Goal: Task Accomplishment & Management: Manage account settings

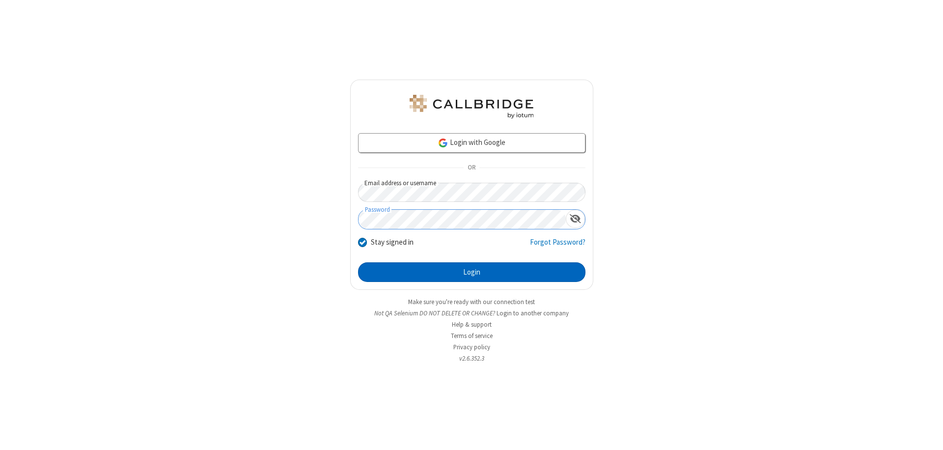
click at [472, 272] on button "Login" at bounding box center [472, 272] width 228 height 20
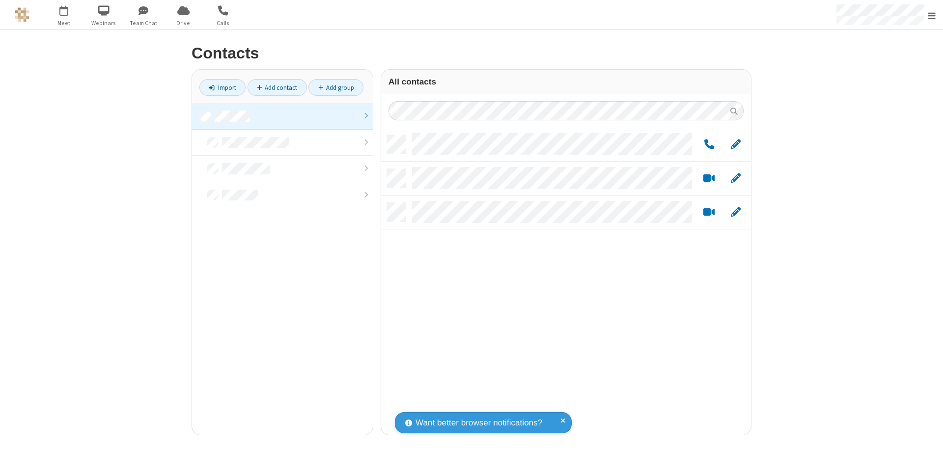
scroll to position [300, 363]
click at [283, 116] on link at bounding box center [282, 116] width 181 height 27
click at [336, 87] on link "Add group" at bounding box center [336, 87] width 55 height 17
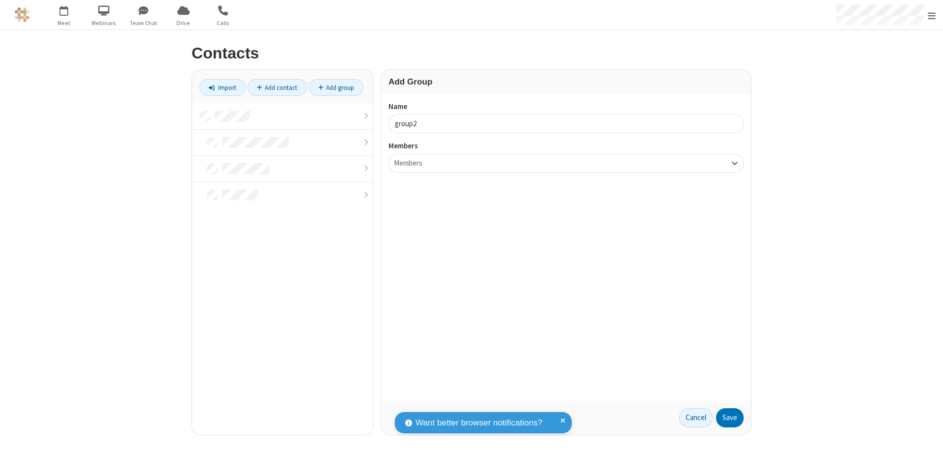
type input "group2"
type input "name19"
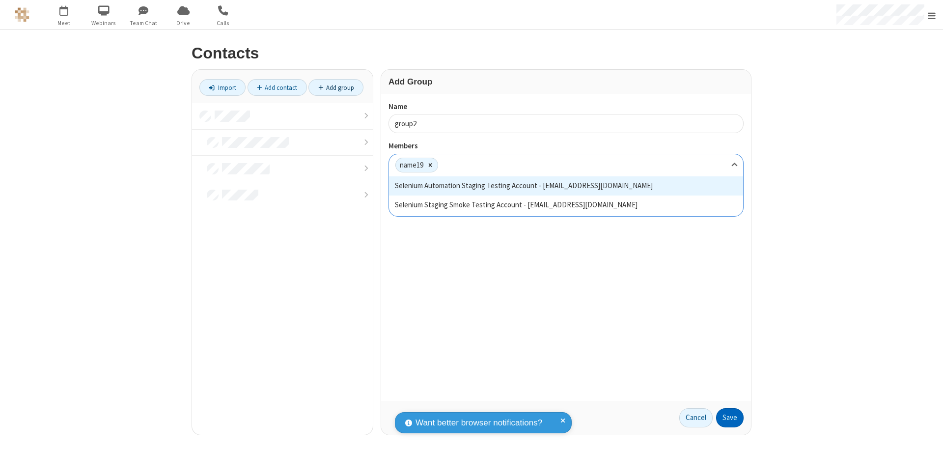
click at [730, 418] on button "Save" at bounding box center [730, 418] width 28 height 20
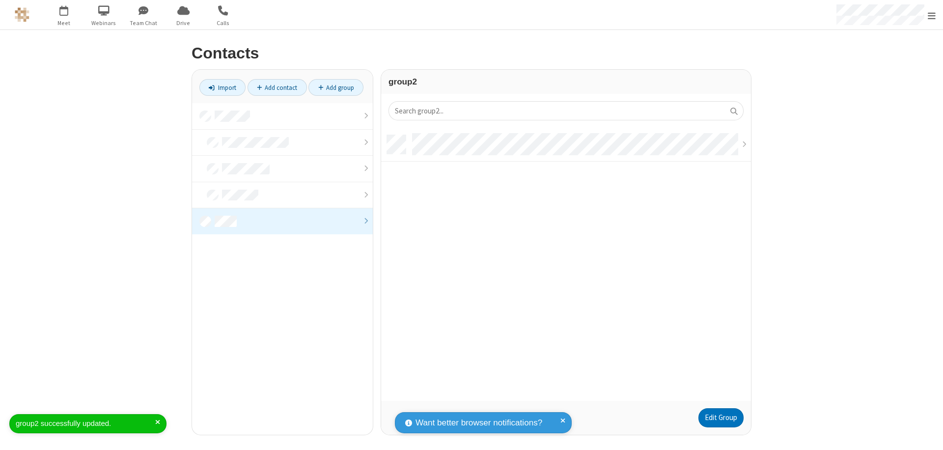
scroll to position [266, 363]
click at [721, 418] on link "Edit Group" at bounding box center [721, 418] width 45 height 20
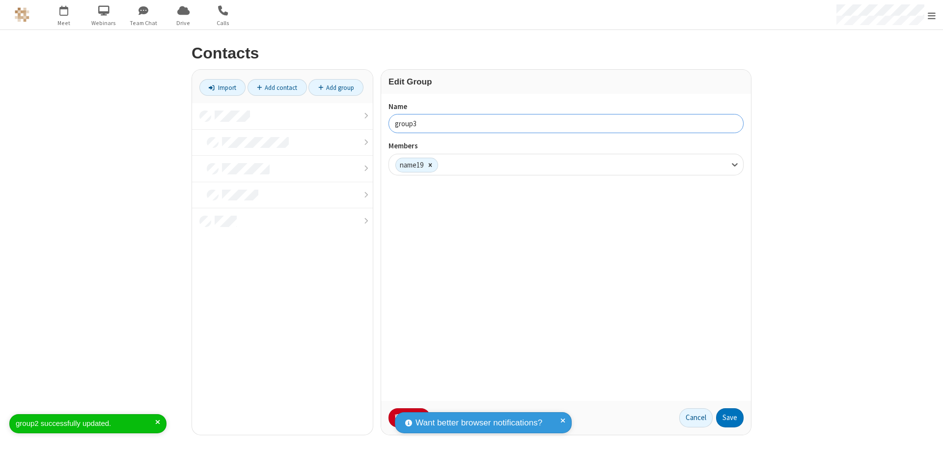
type input "group3"
click at [730, 418] on button "Save" at bounding box center [730, 418] width 28 height 20
